Goal: Entertainment & Leisure: Consume media (video, audio)

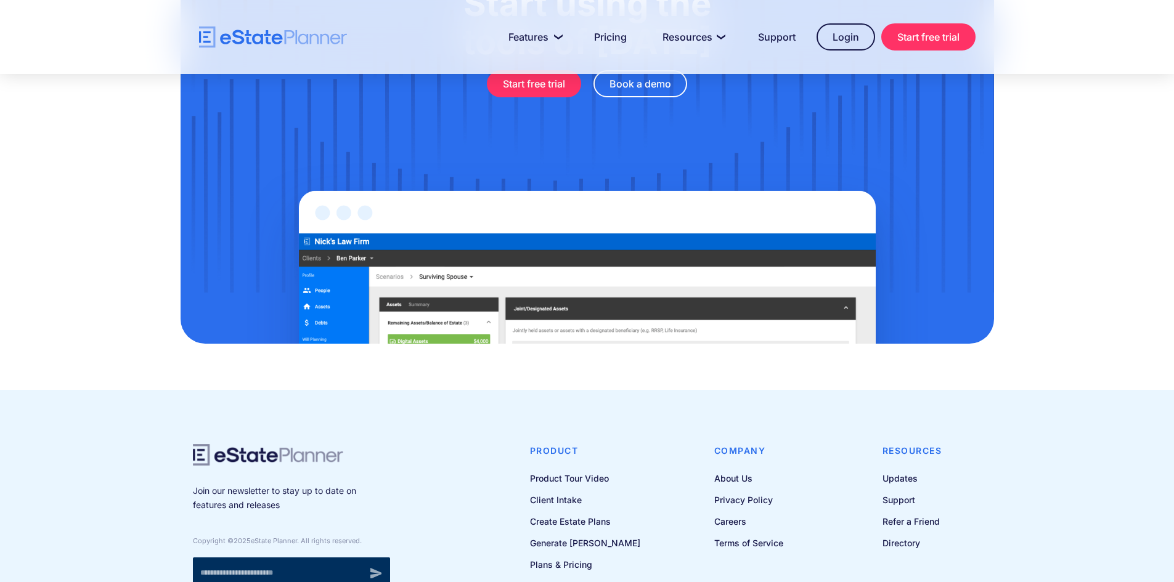
scroll to position [1163, 0]
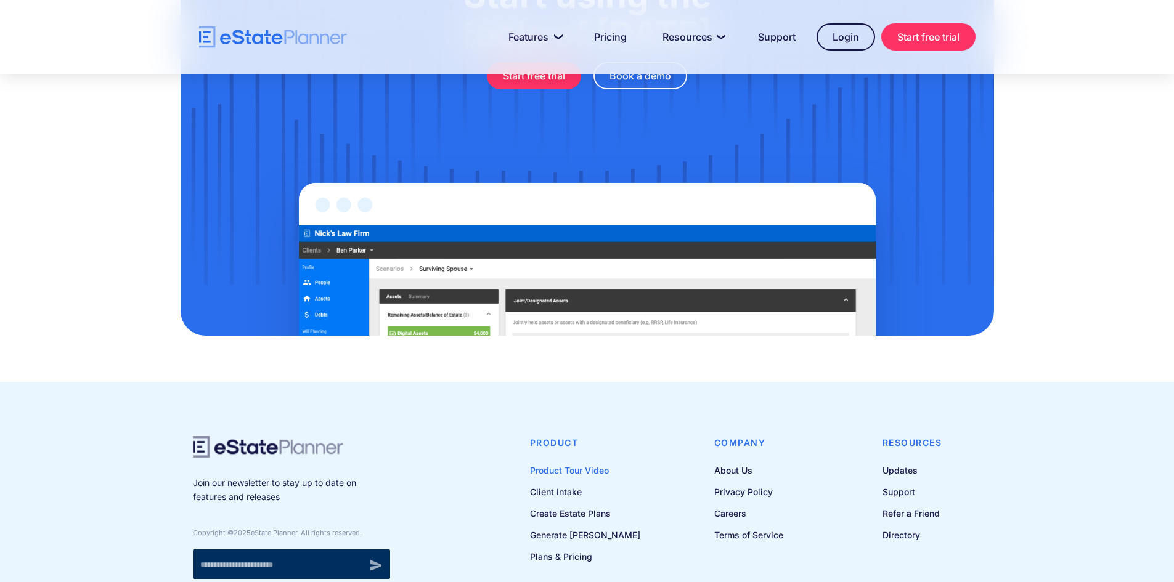
click at [585, 469] on link "Product Tour Video" at bounding box center [585, 470] width 110 height 15
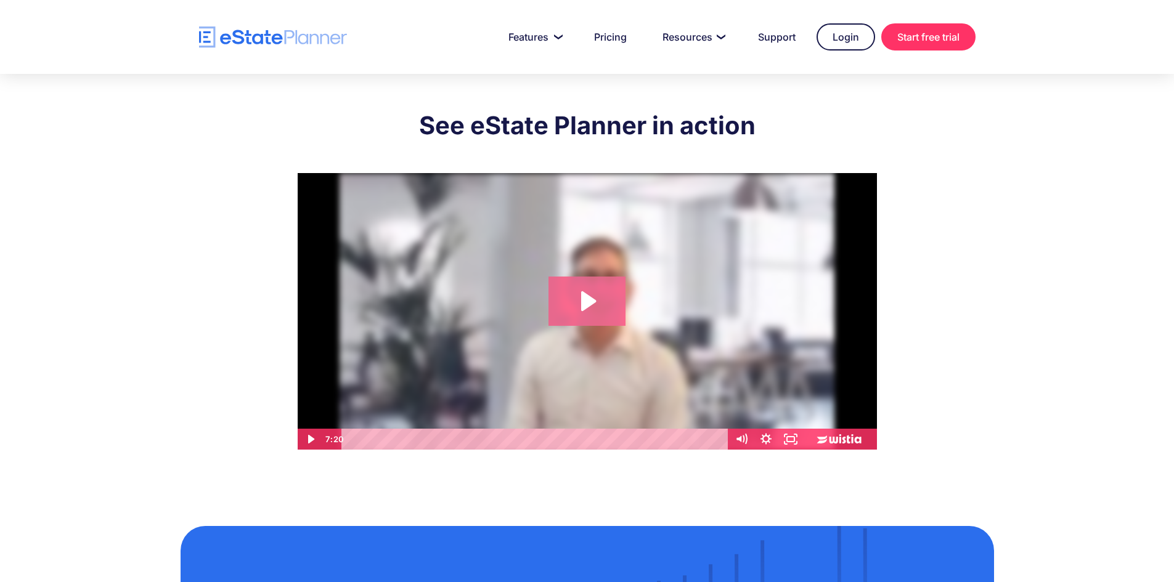
click at [604, 303] on icon "Play Video: eState Product Demo Video" at bounding box center [586, 301] width 77 height 49
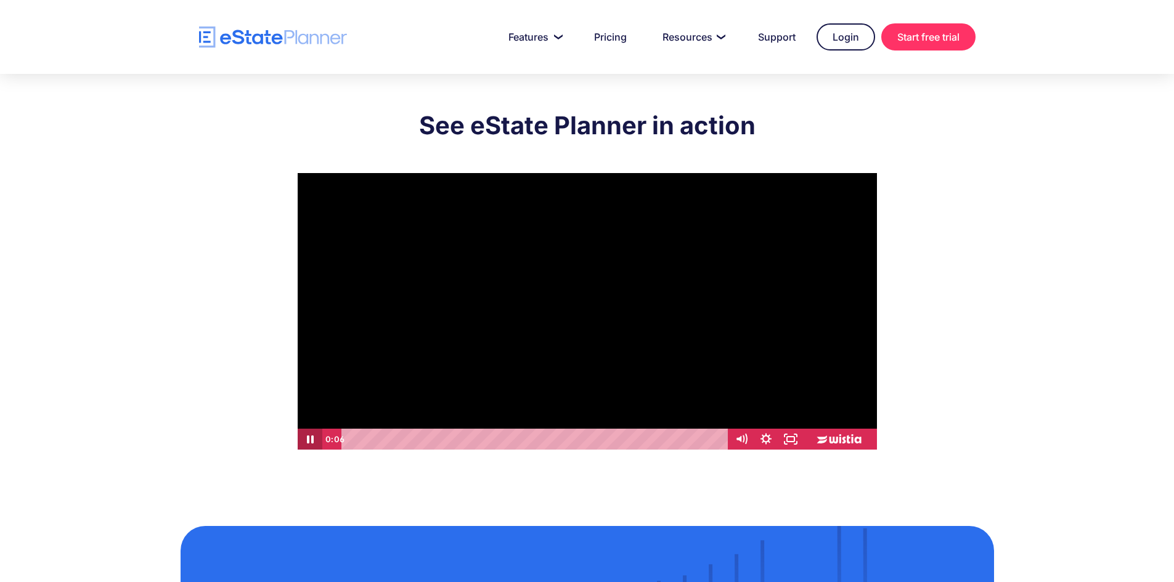
click at [307, 440] on icon "Pause" at bounding box center [309, 440] width 7 height 8
click at [305, 438] on icon "Play Video" at bounding box center [310, 439] width 25 height 21
drag, startPoint x: 306, startPoint y: 438, endPoint x: 328, endPoint y: 441, distance: 21.8
click at [306, 438] on icon "Pause" at bounding box center [309, 439] width 25 height 21
click at [745, 436] on icon "Mute" at bounding box center [740, 439] width 25 height 21
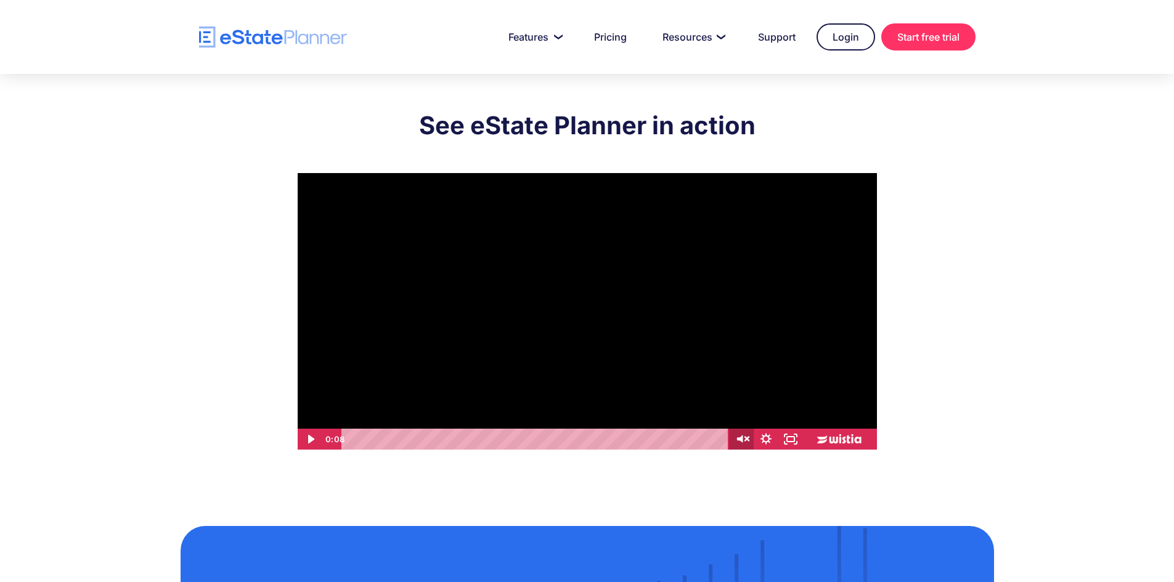
click at [745, 436] on icon "Unmute" at bounding box center [741, 439] width 30 height 25
click at [306, 441] on icon "Play Video" at bounding box center [310, 439] width 25 height 21
click at [407, 384] on div at bounding box center [587, 311] width 579 height 277
click at [124, 245] on div "See eState Planner in action Click for sound @keyframes VOLUME_SMALL_WAVE_FLASH…" at bounding box center [587, 277] width 1174 height 406
